Goal: Navigation & Orientation: Find specific page/section

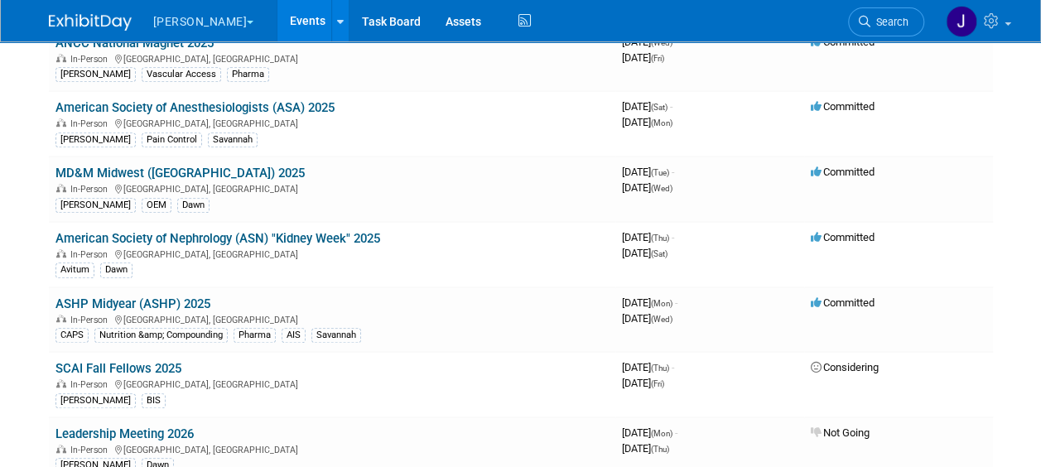
scroll to position [432, 0]
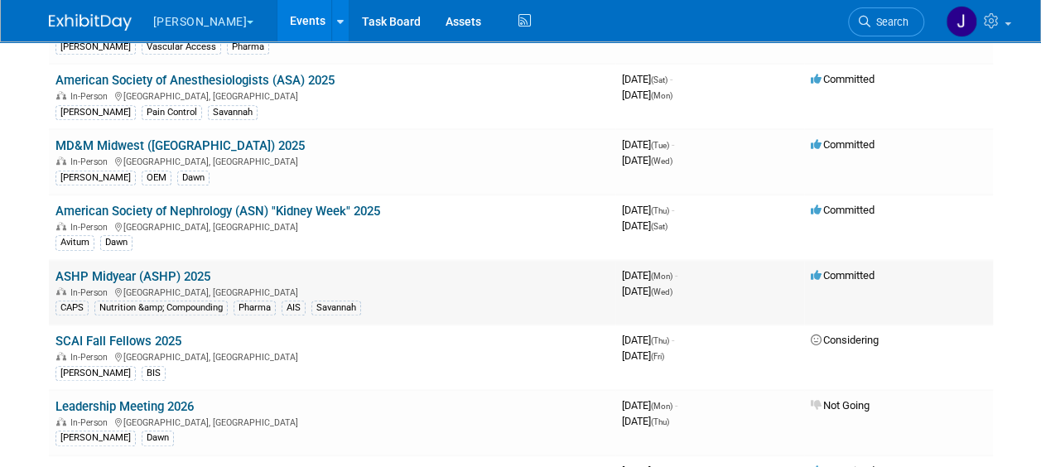
click at [151, 269] on link "ASHP Midyear (ASHP) 2025" at bounding box center [132, 276] width 155 height 15
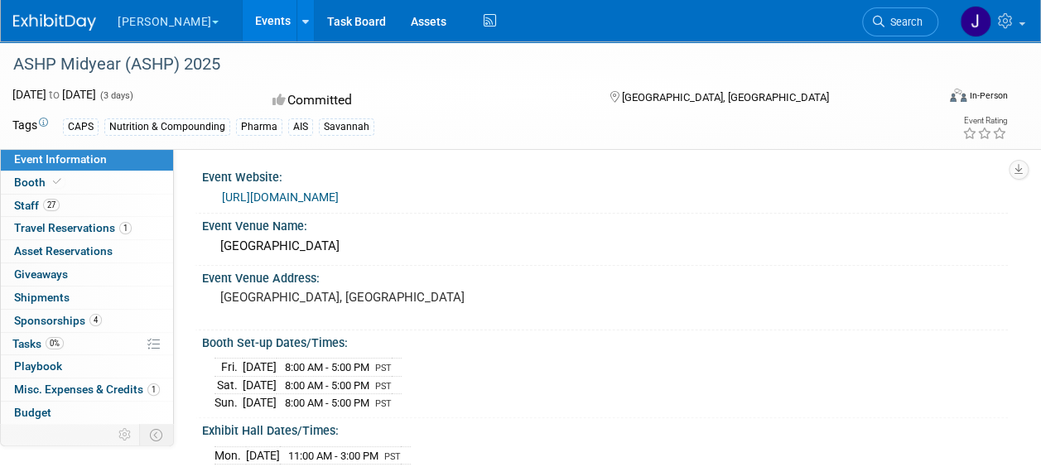
scroll to position [4, 0]
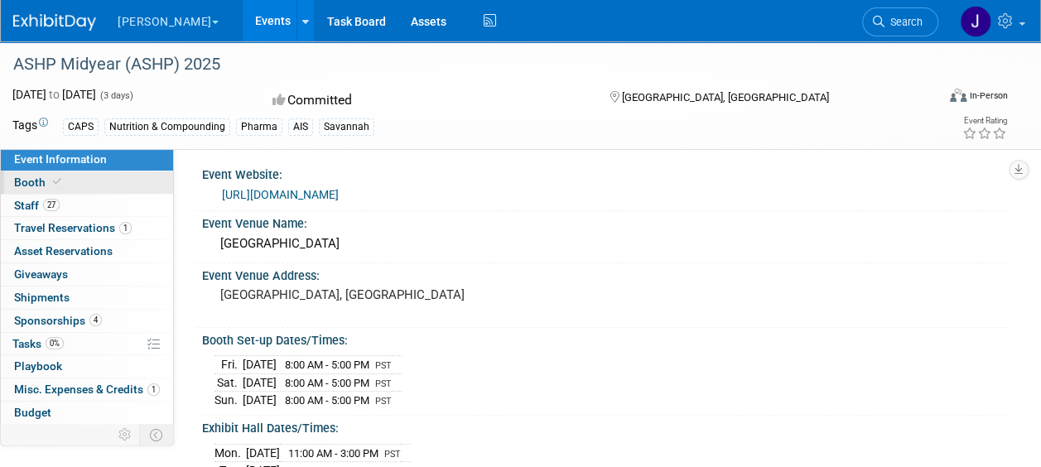
click at [31, 178] on span "Booth" at bounding box center [39, 182] width 51 height 13
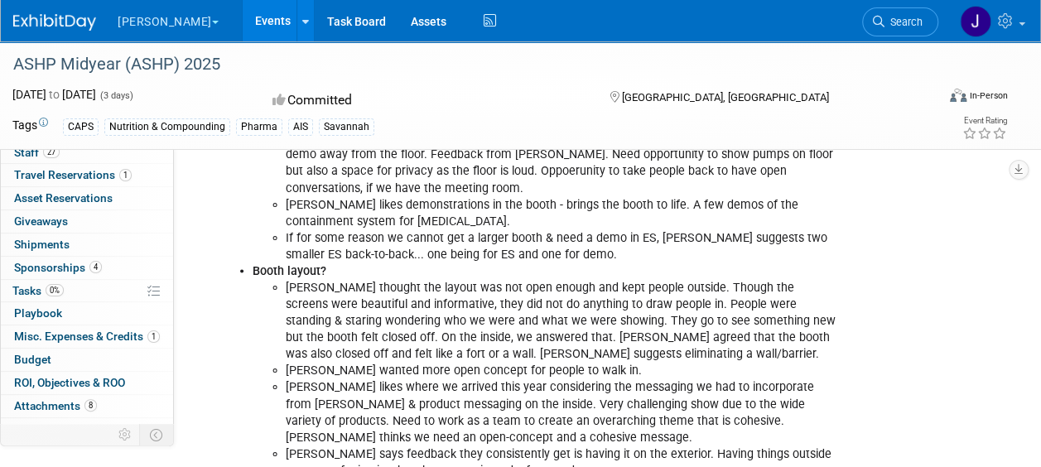
scroll to position [65, 0]
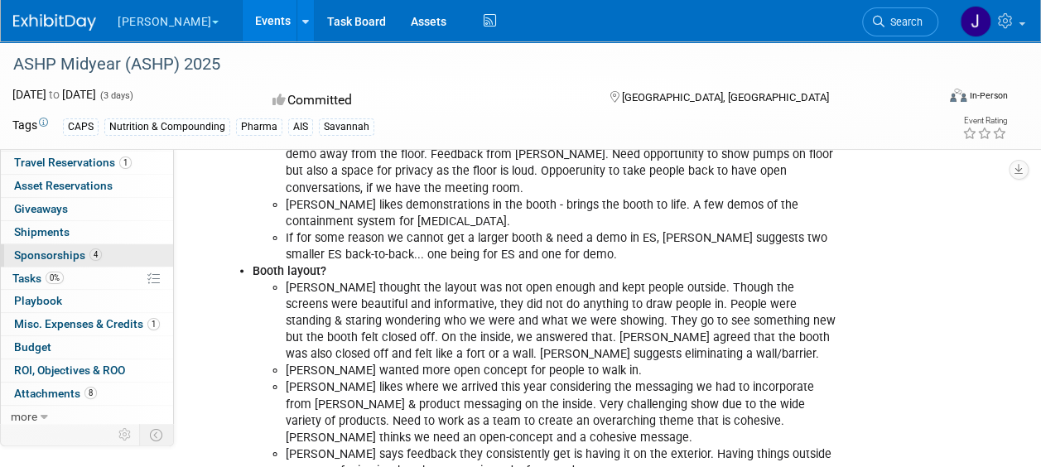
click at [61, 248] on span "Sponsorships 4" at bounding box center [58, 254] width 88 height 13
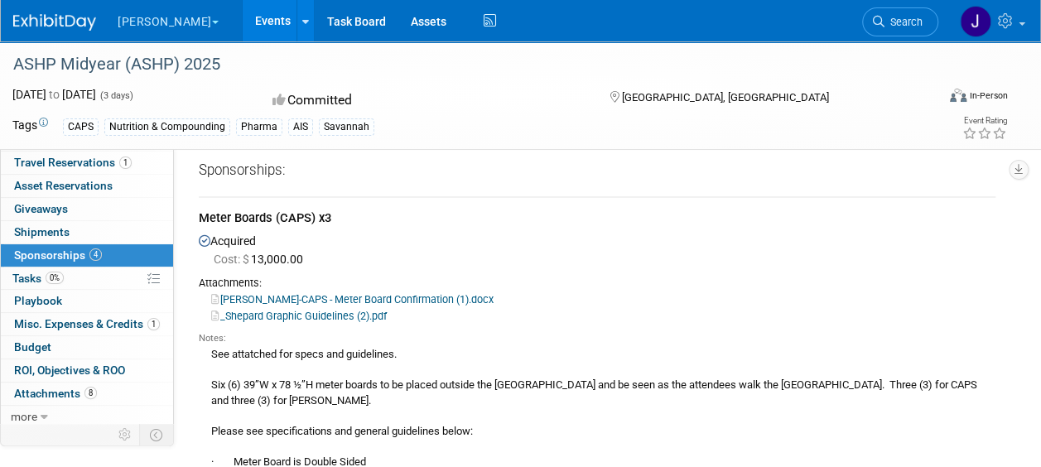
scroll to position [0, 0]
